Goal: Go to known website: Go to known website

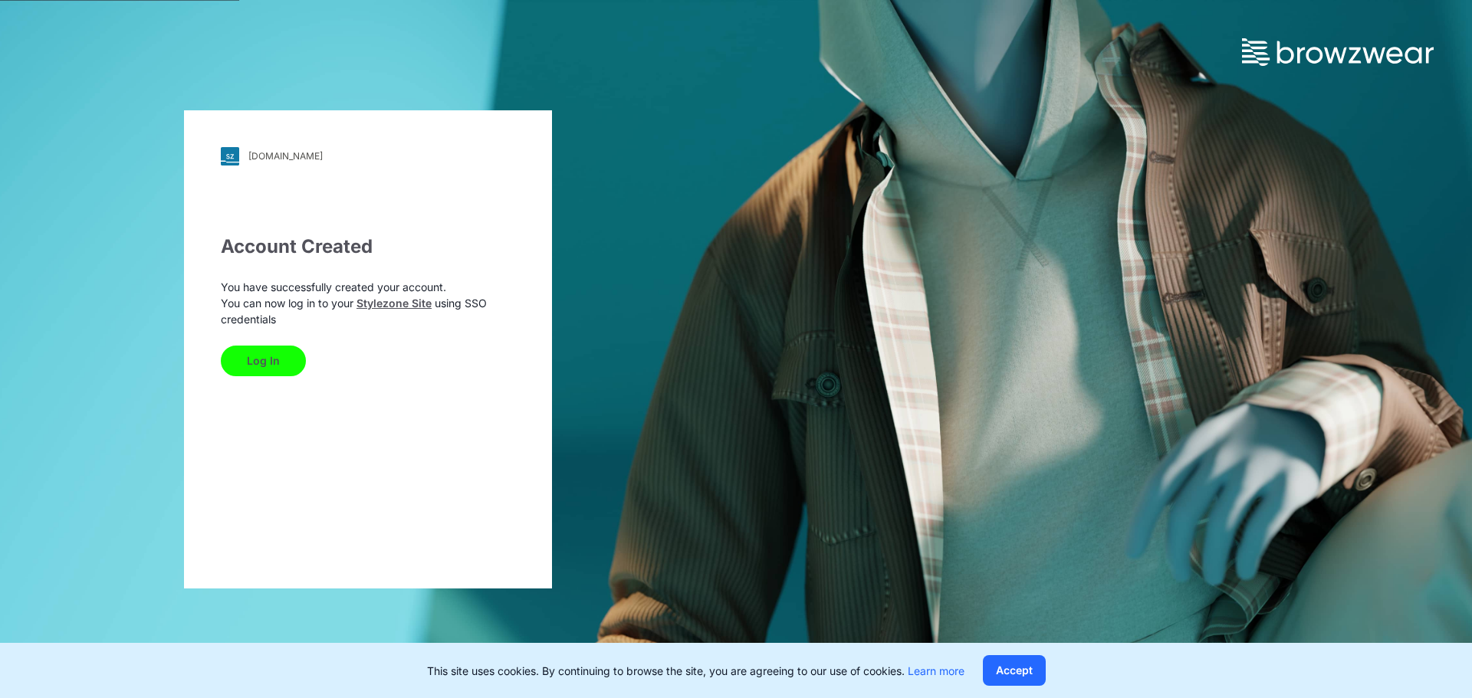
click at [289, 356] on button "Log In" at bounding box center [263, 361] width 85 height 31
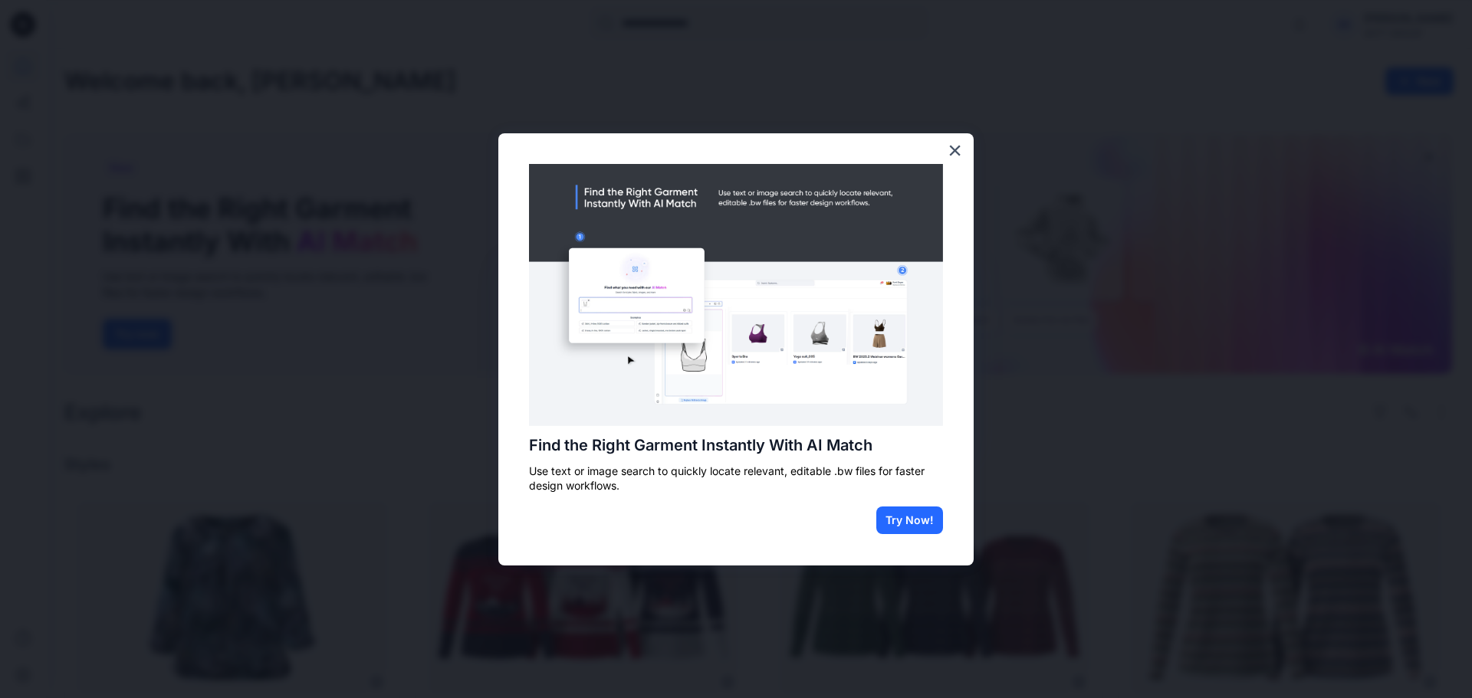
click at [951, 145] on button "×" at bounding box center [954, 150] width 15 height 25
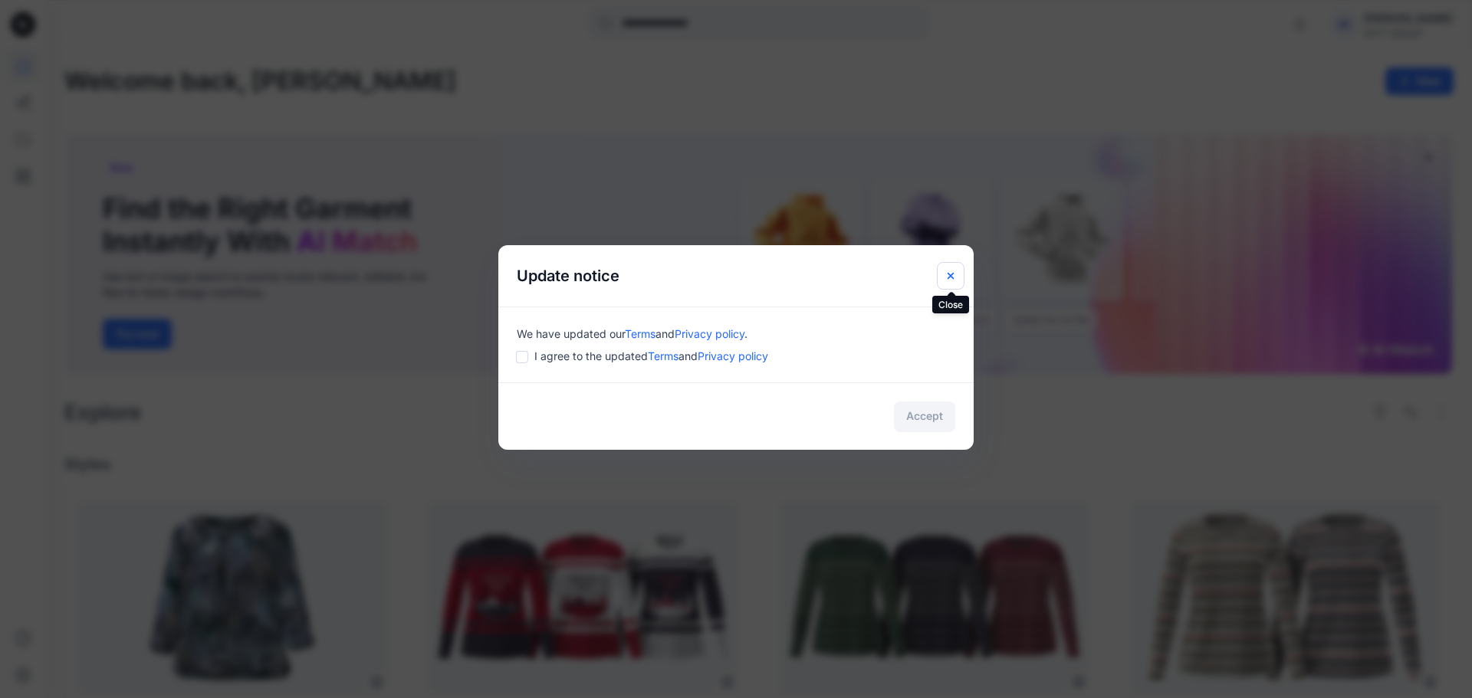
drag, startPoint x: 948, startPoint y: 268, endPoint x: 960, endPoint y: 268, distance: 11.5
click at [948, 268] on button "Close" at bounding box center [951, 276] width 28 height 28
